Goal: Find specific page/section: Find specific page/section

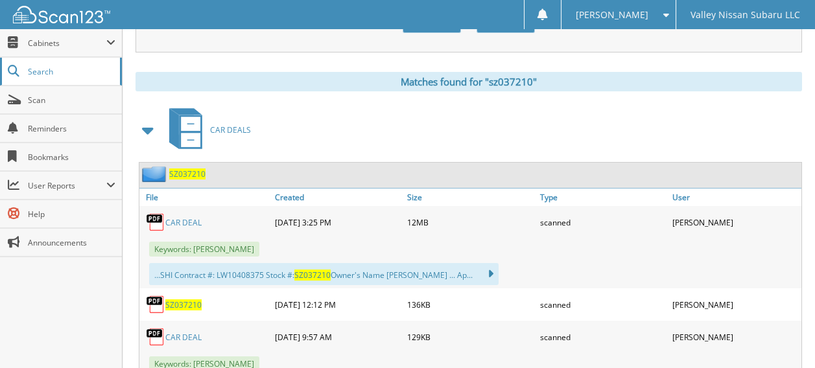
click at [42, 68] on span "Search" at bounding box center [71, 71] width 86 height 11
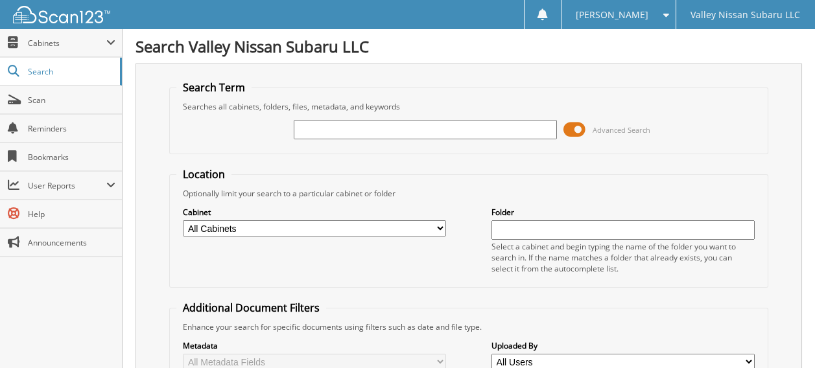
click at [313, 130] on input "text" at bounding box center [425, 129] width 263 height 19
type input "rl899294"
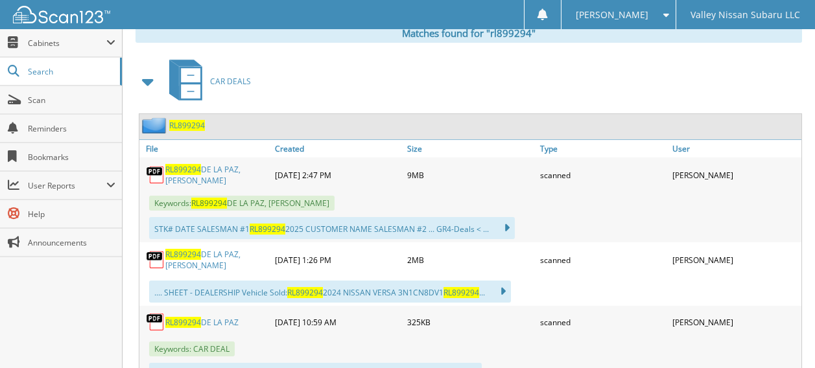
scroll to position [584, 0]
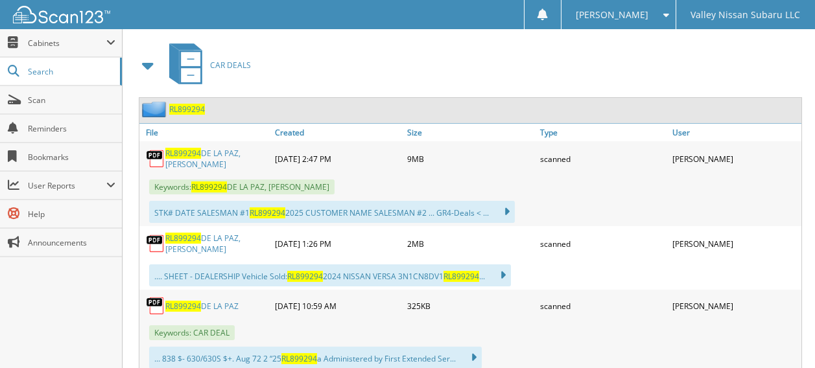
click at [206, 148] on link "RL899294 DE LA PAZ, [PERSON_NAME]" at bounding box center [216, 159] width 103 height 22
